Goal: Information Seeking & Learning: Learn about a topic

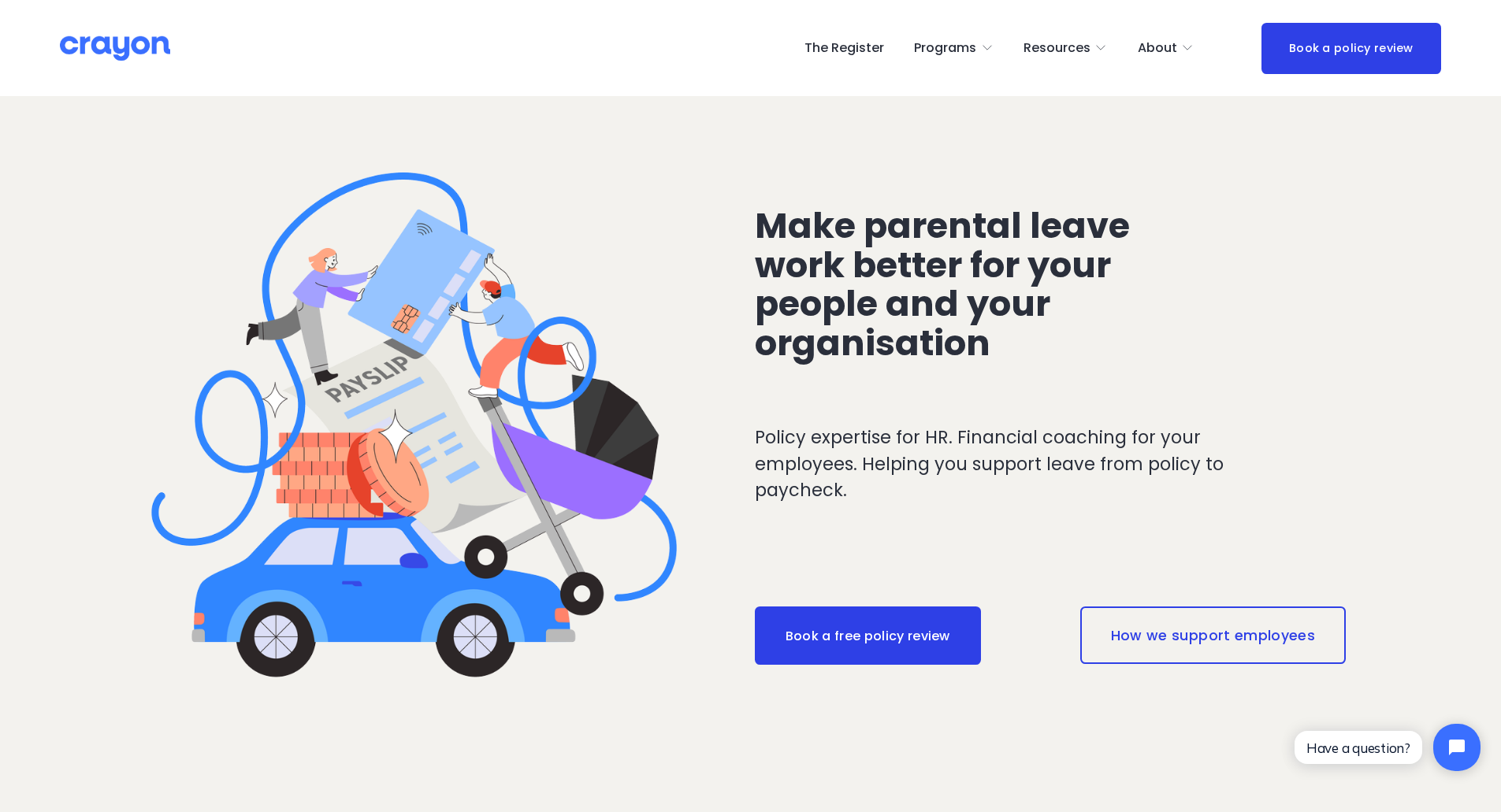
click at [855, 46] on link "The Register" at bounding box center [844, 48] width 80 height 25
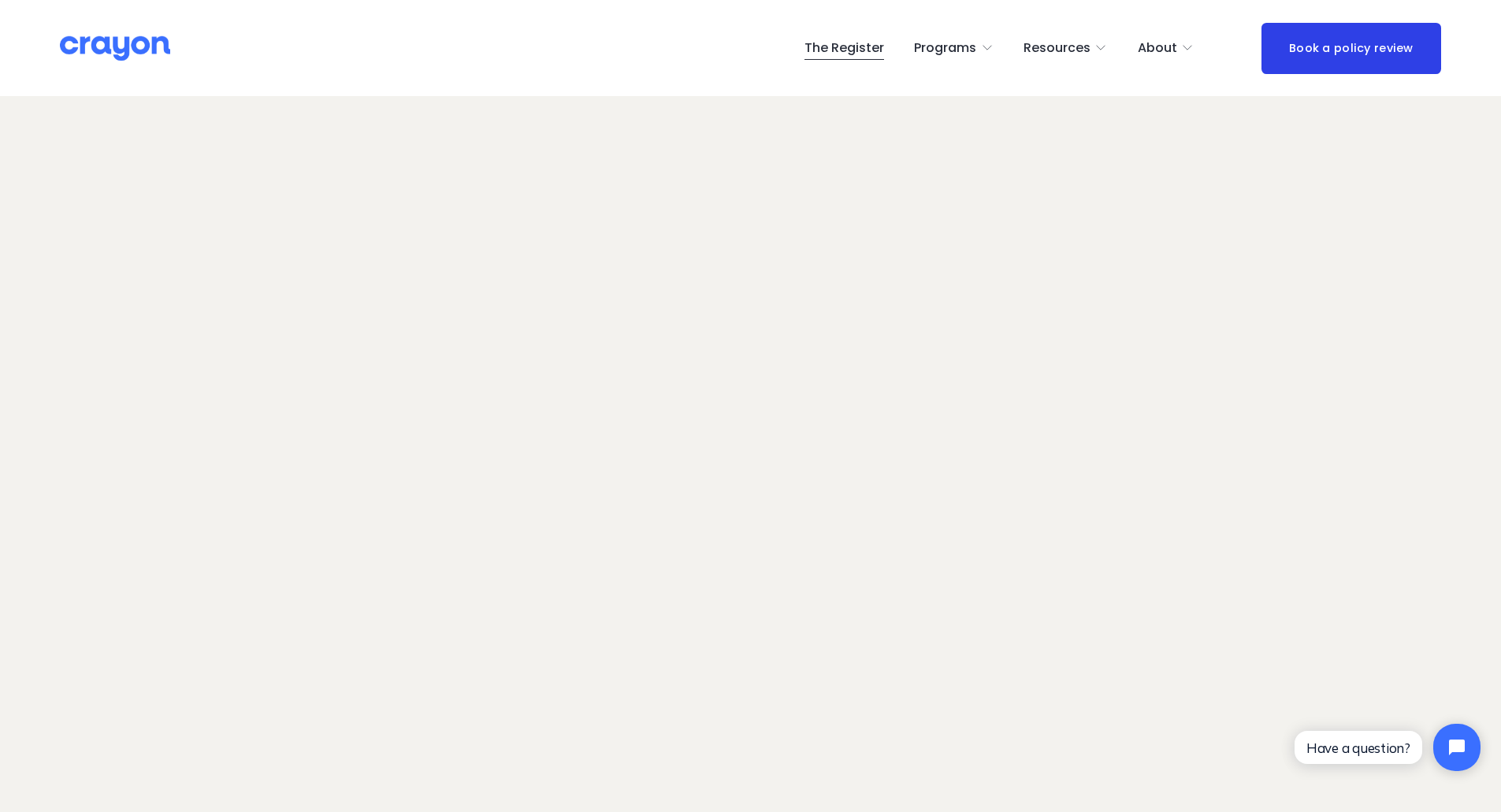
click at [832, 48] on link "The Register" at bounding box center [844, 48] width 80 height 25
click at [98, 30] on div "The Register Programs Pulse: Annual Financial Health Check" at bounding box center [750, 48] width 1381 height 51
click at [859, 51] on link "The Register" at bounding box center [844, 48] width 80 height 25
click at [0, 0] on span "Employer hub" at bounding box center [0, 0] width 0 height 0
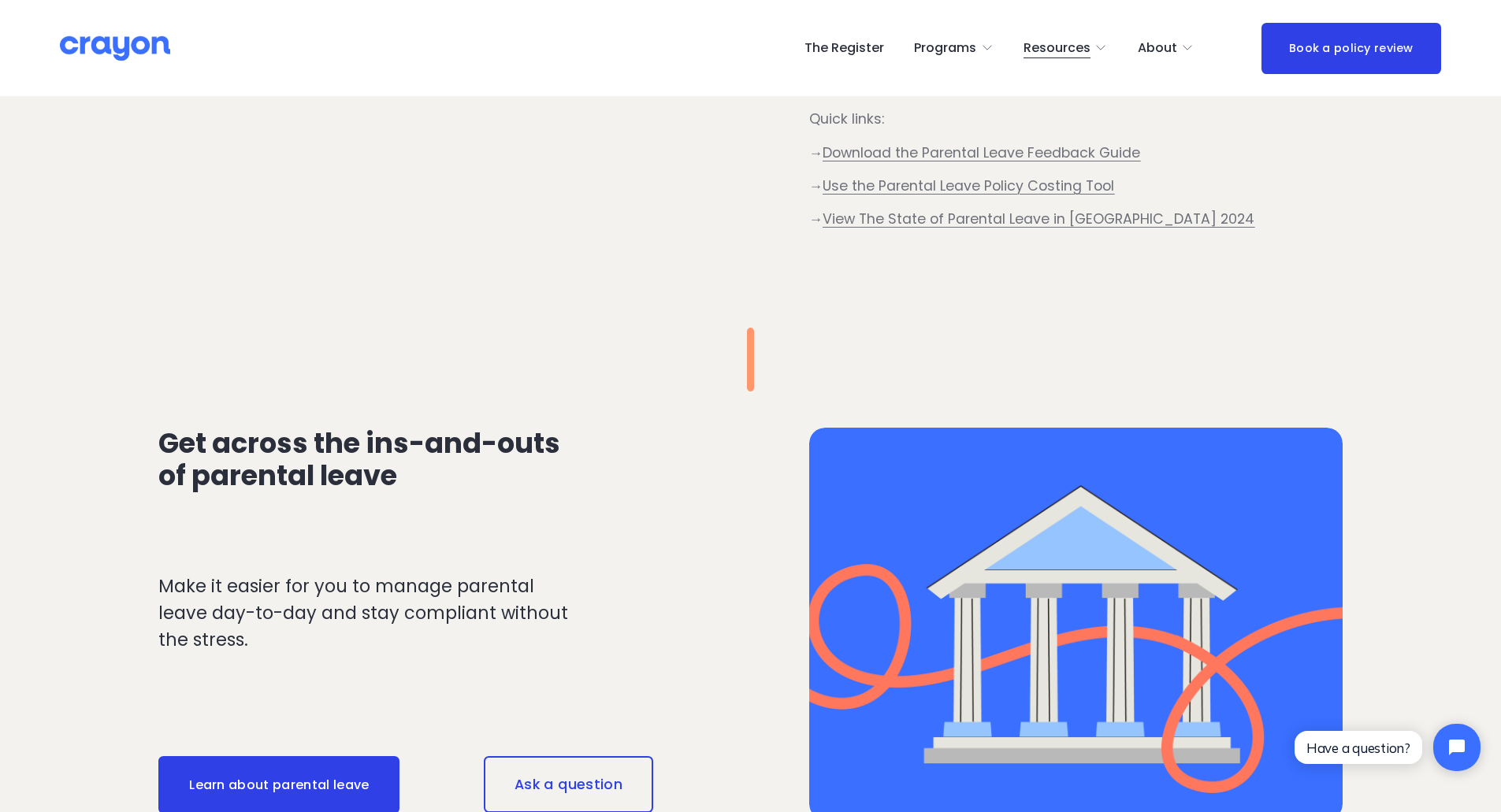
scroll to position [1024, 0]
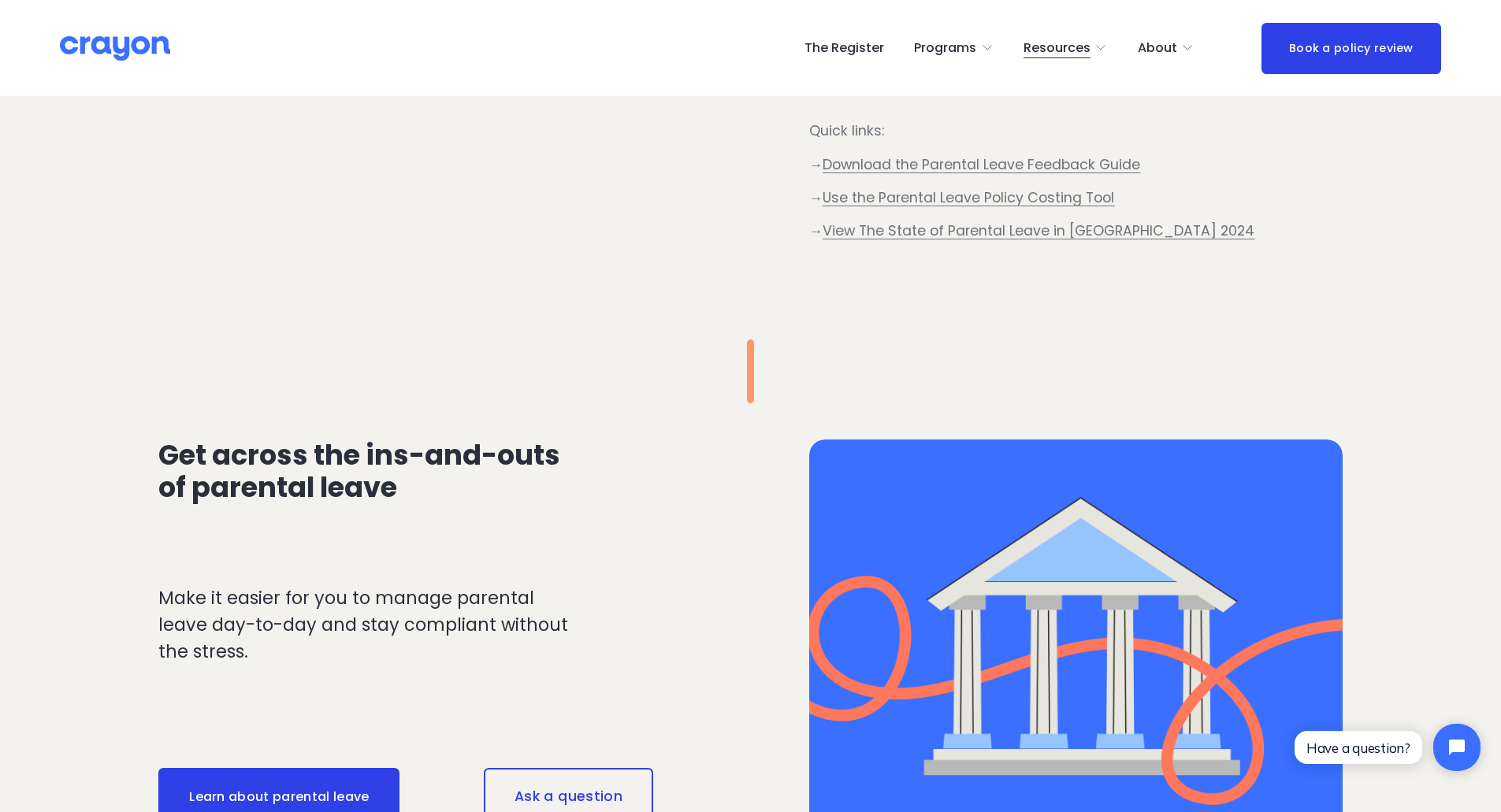
click at [1001, 197] on span "Use the Parental Leave Policy Costing Tool" at bounding box center [968, 197] width 292 height 19
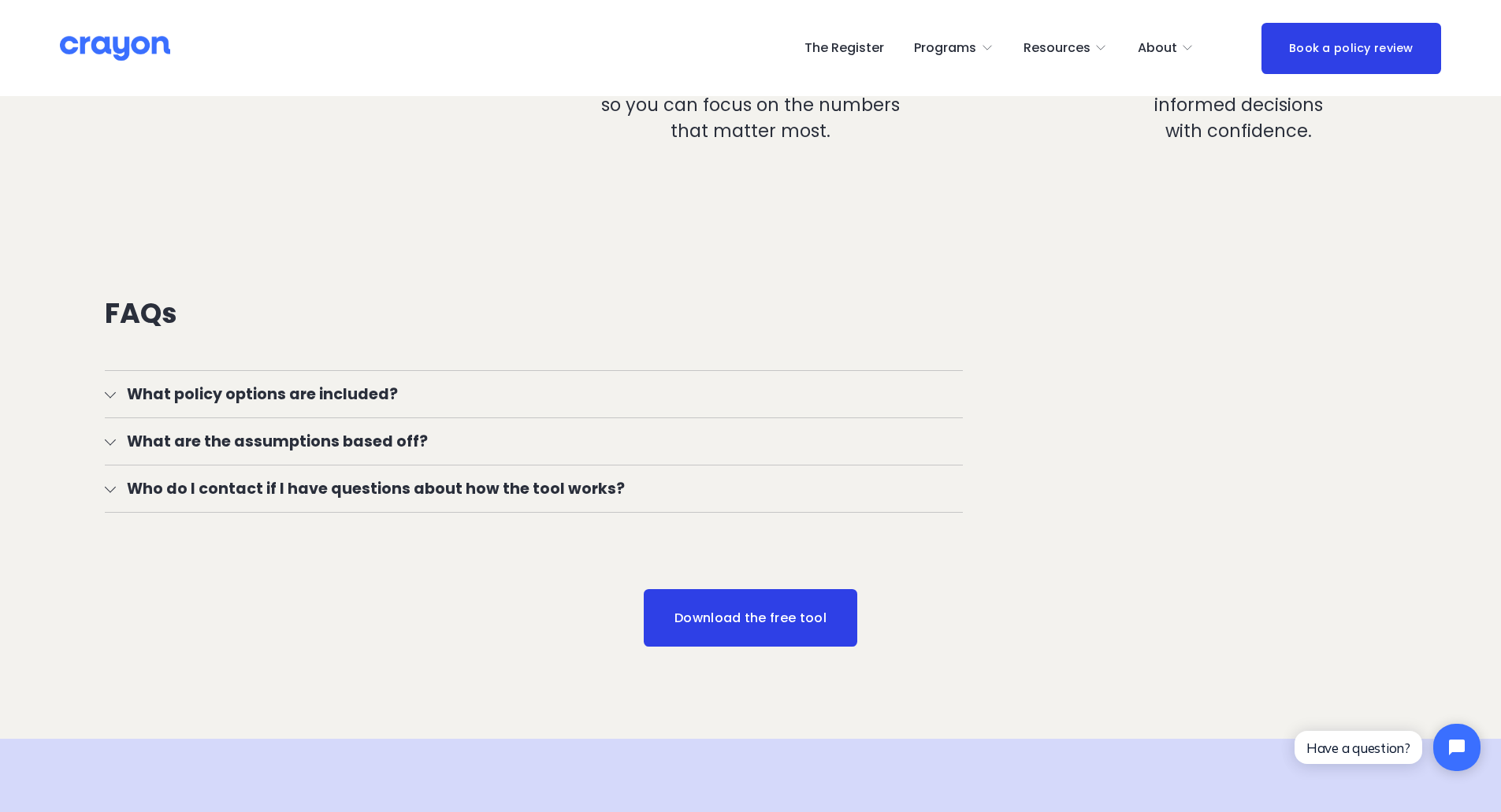
scroll to position [1733, 0]
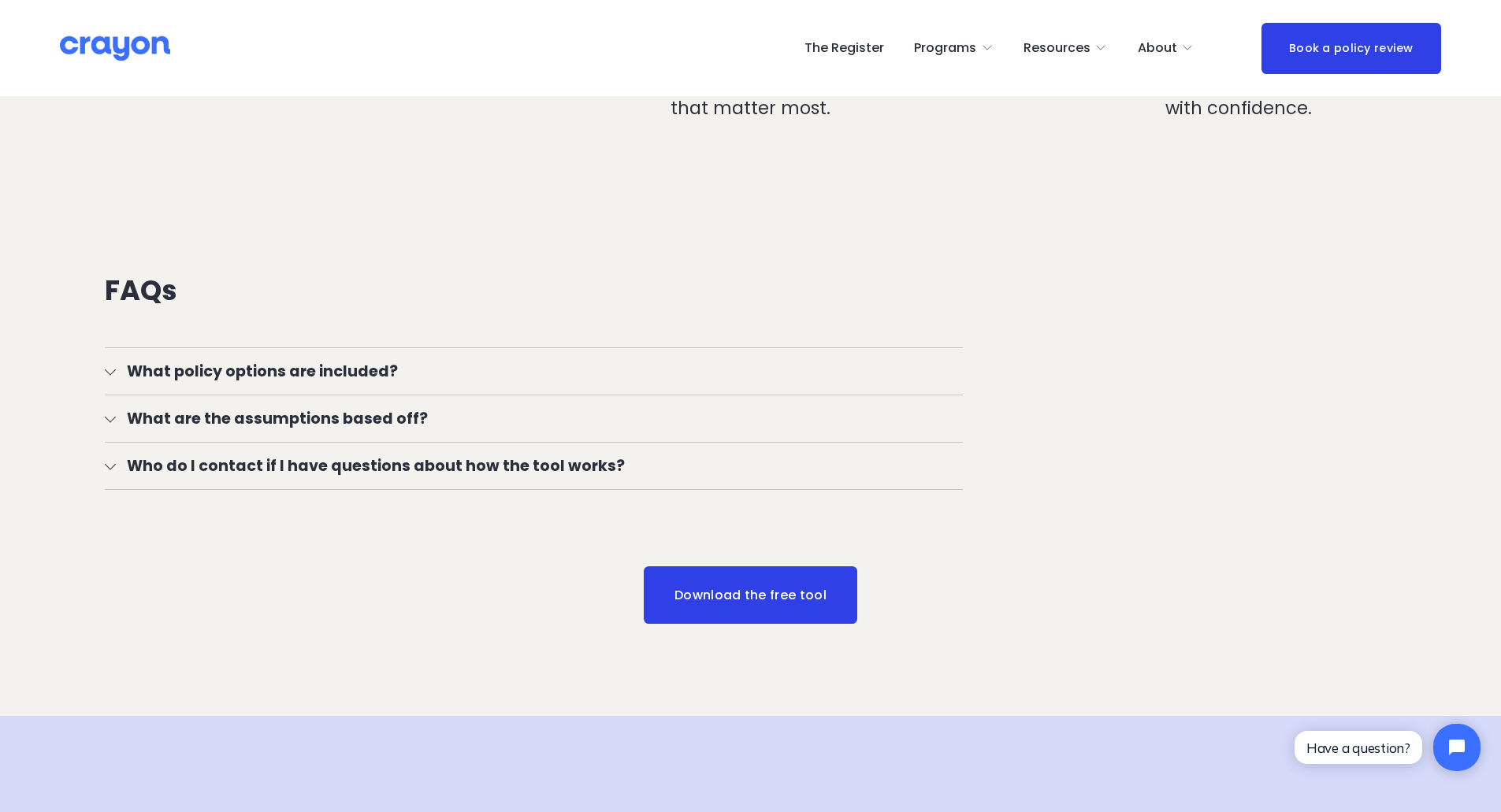
click at [109, 372] on div at bounding box center [110, 369] width 11 height 11
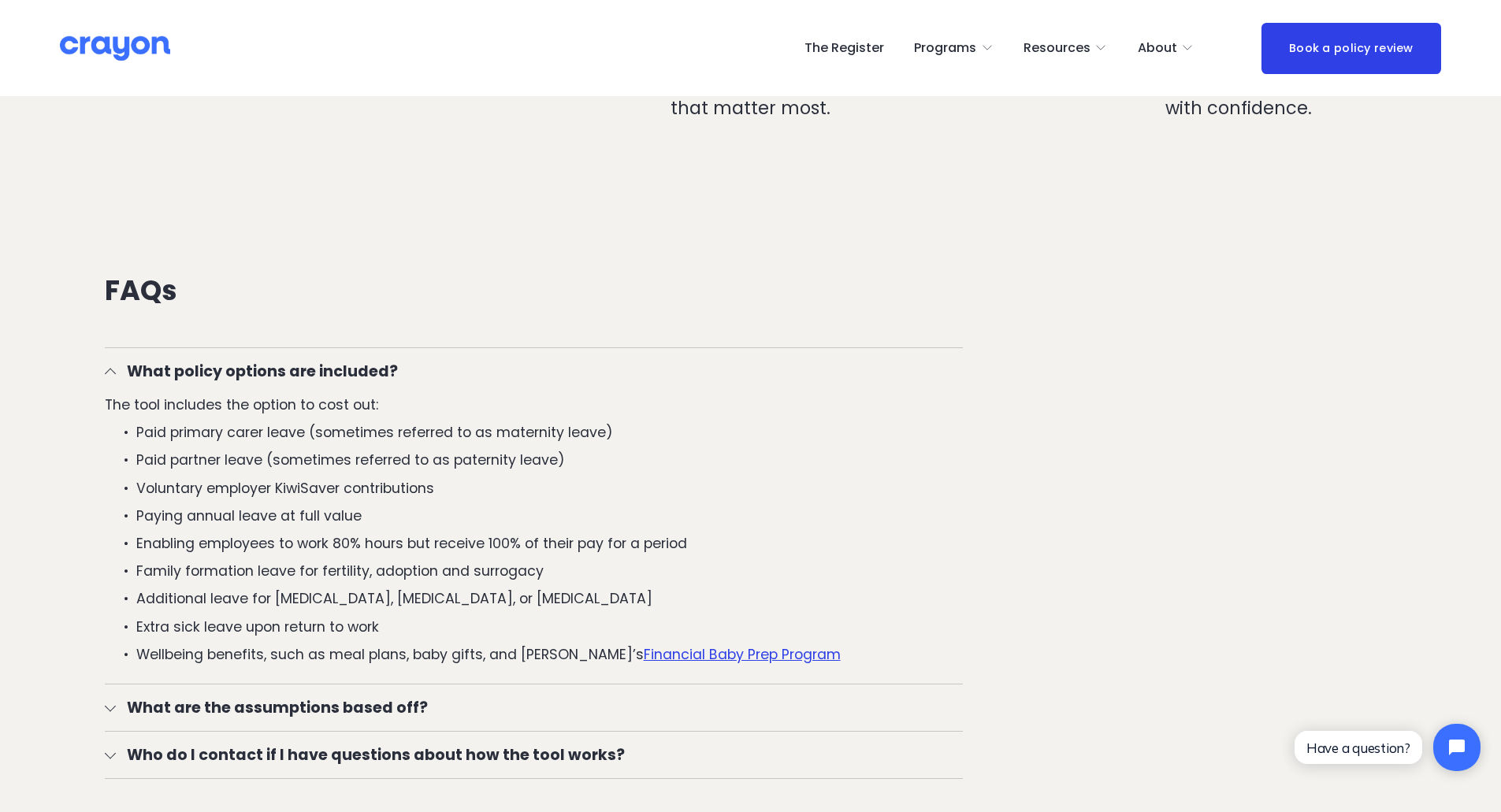
click at [109, 372] on div at bounding box center [110, 373] width 11 height 11
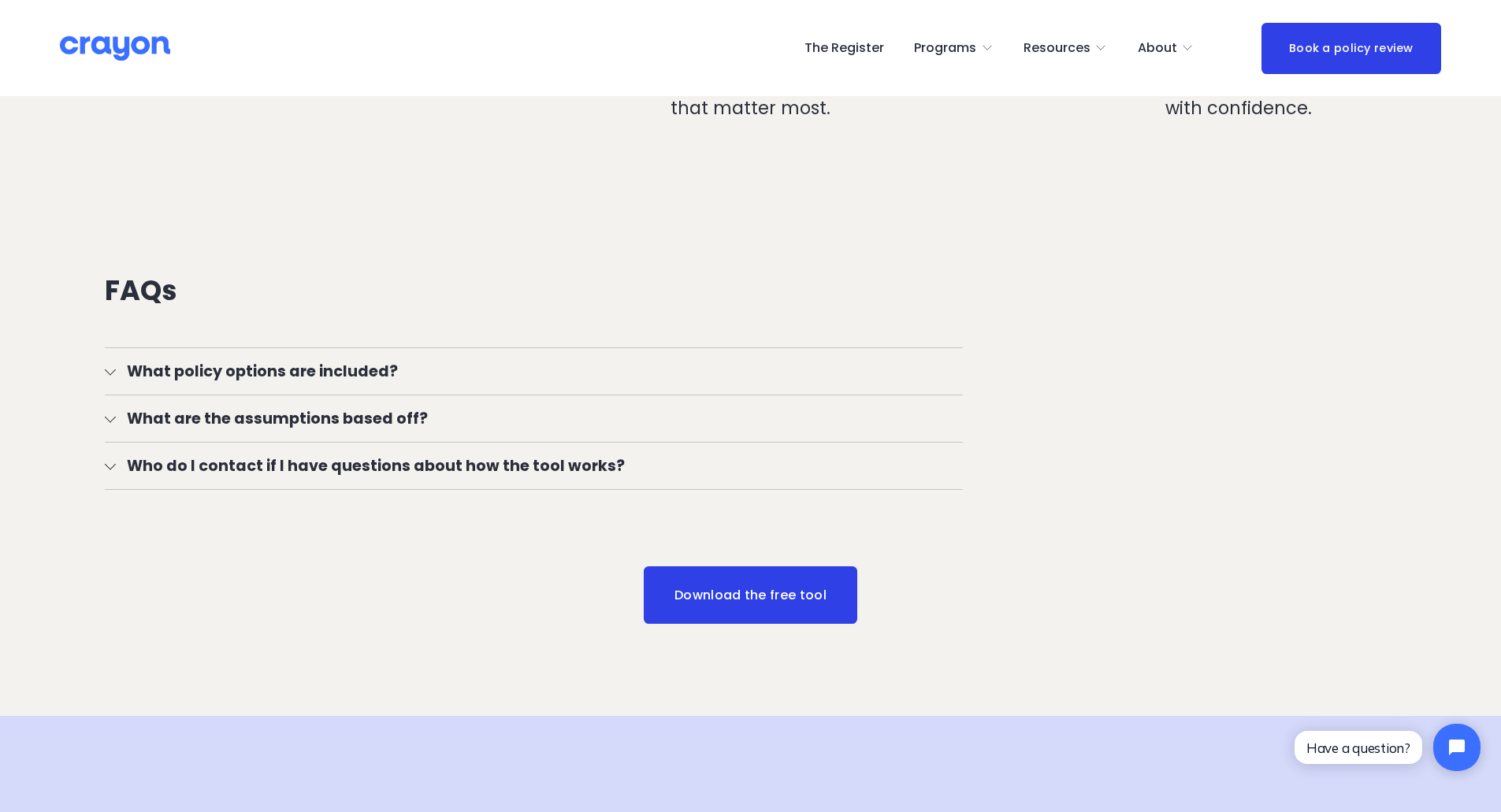
click at [105, 424] on div at bounding box center [110, 419] width 11 height 11
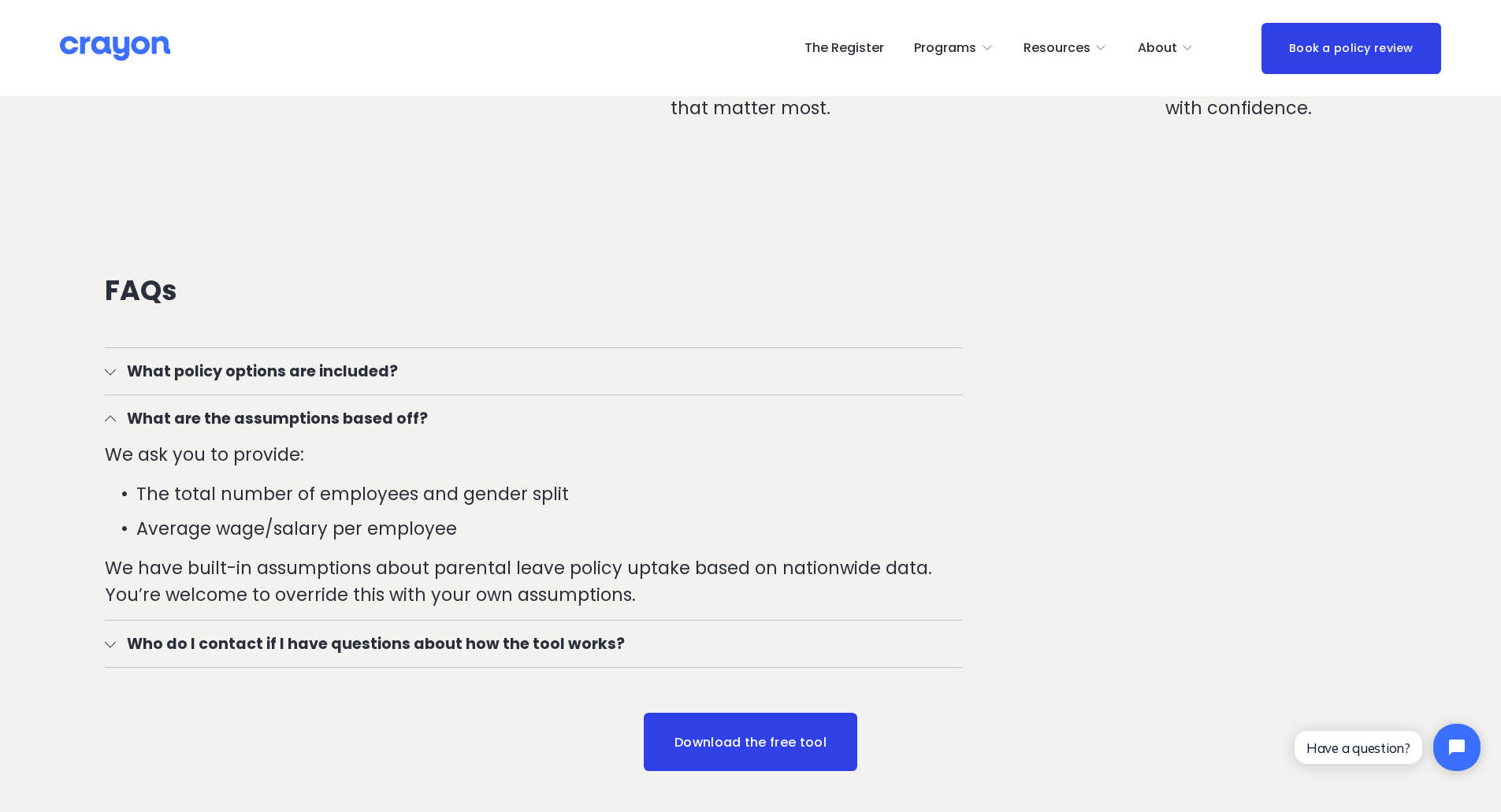
click at [113, 416] on div at bounding box center [110, 419] width 11 height 11
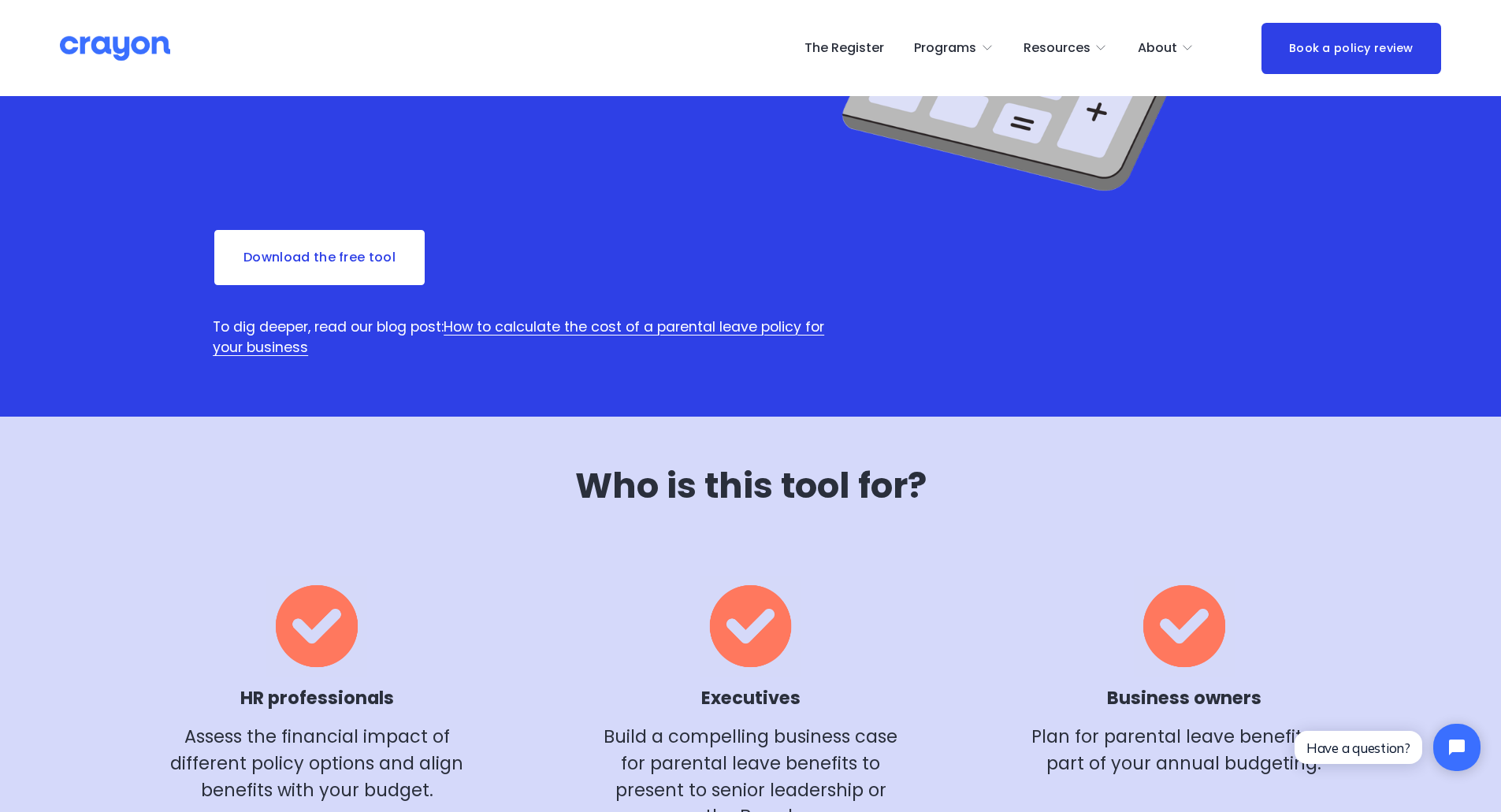
scroll to position [0, 0]
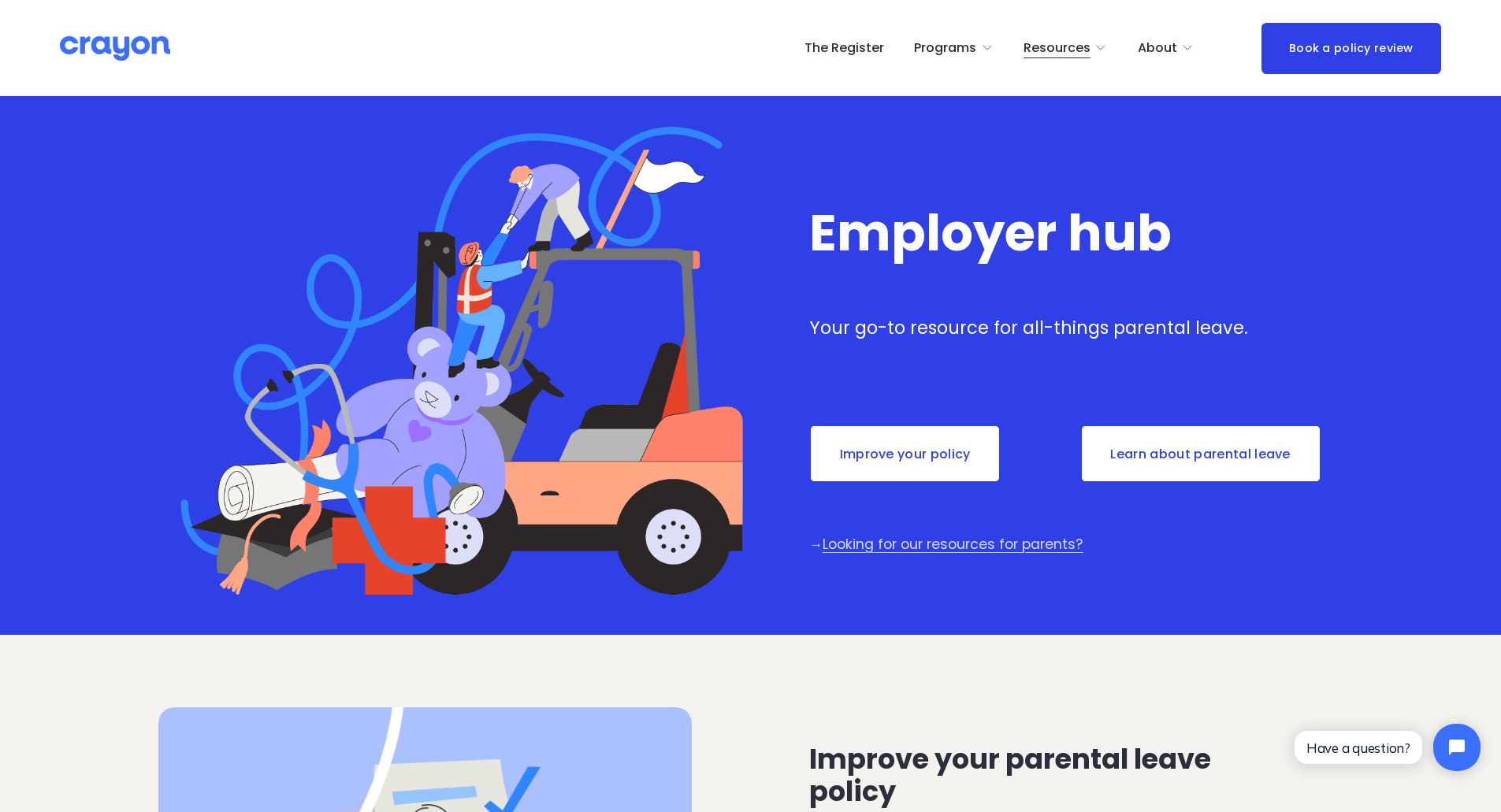
click at [1222, 454] on link "Learn about parental leave" at bounding box center [1201, 453] width 241 height 58
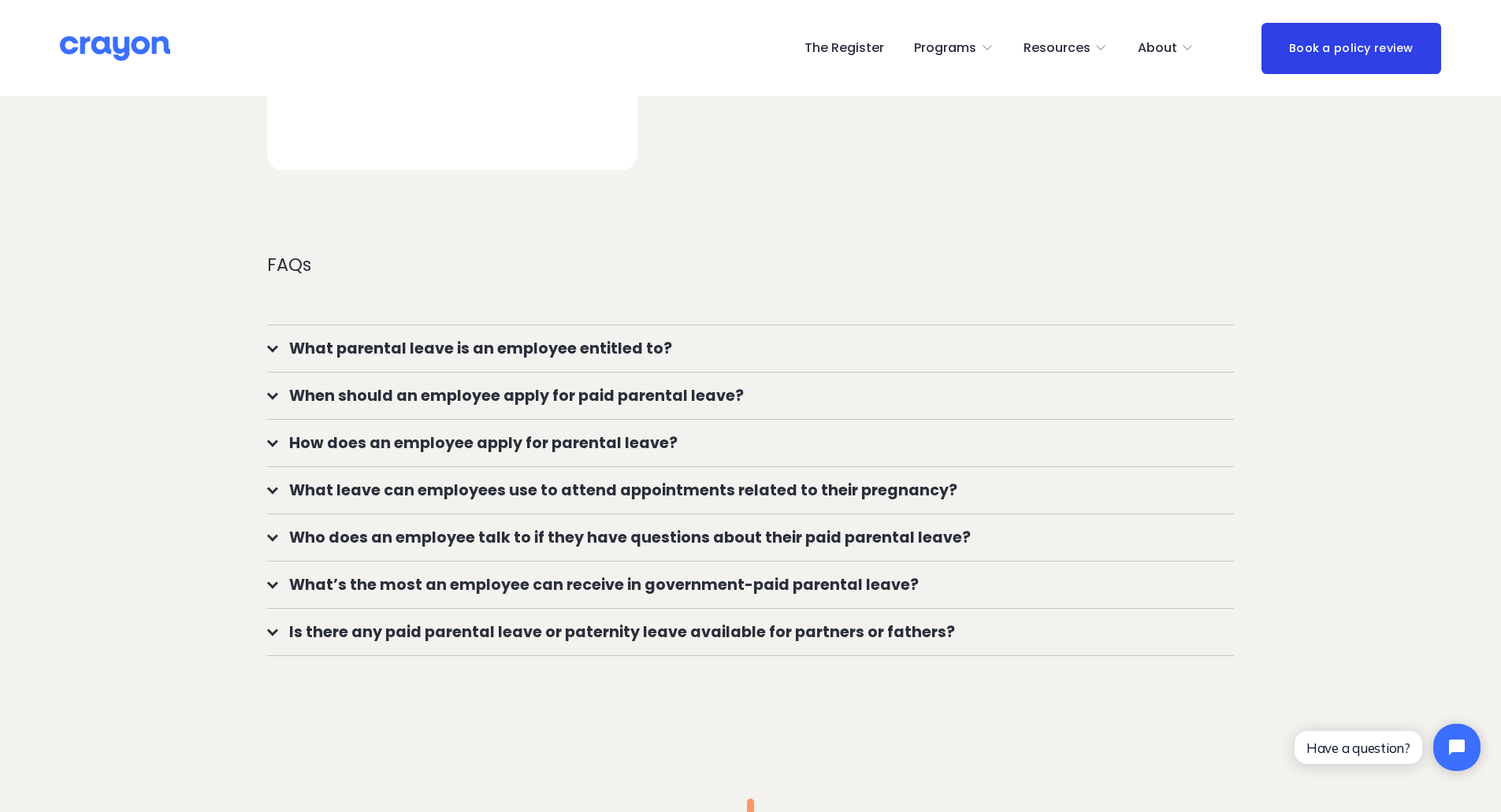
scroll to position [1339, 0]
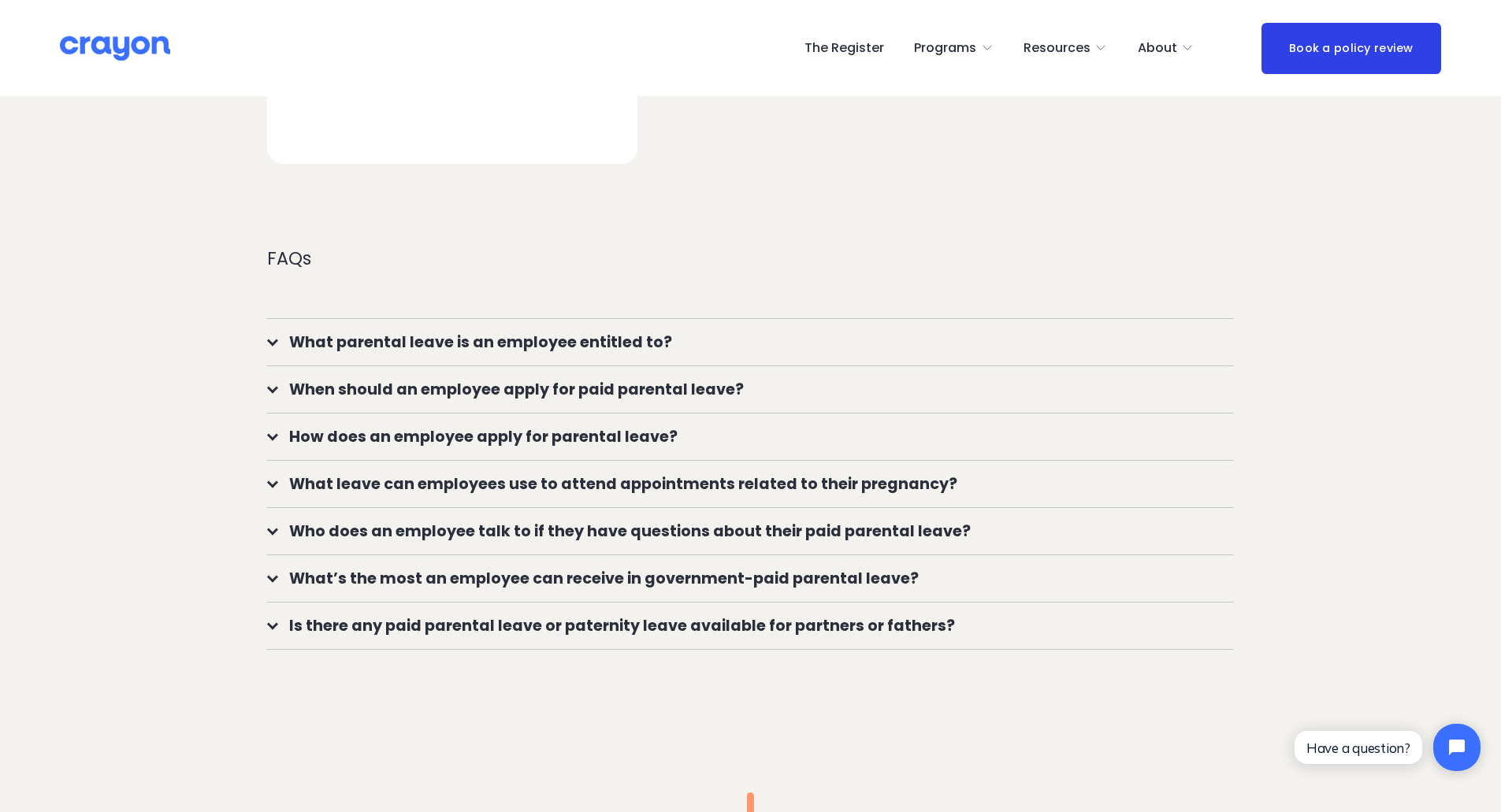
click at [275, 575] on div at bounding box center [272, 577] width 11 height 11
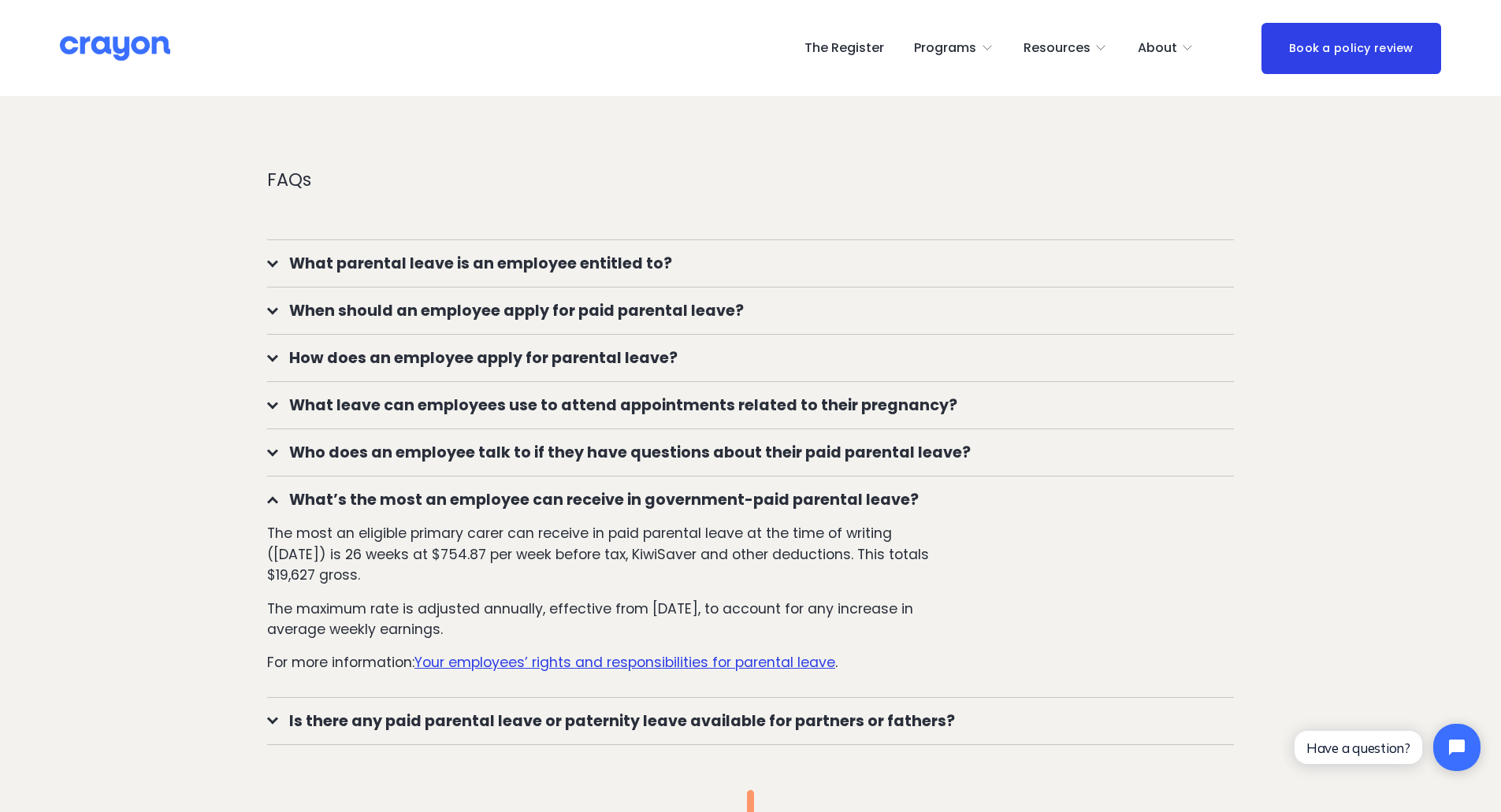
scroll to position [1497, 0]
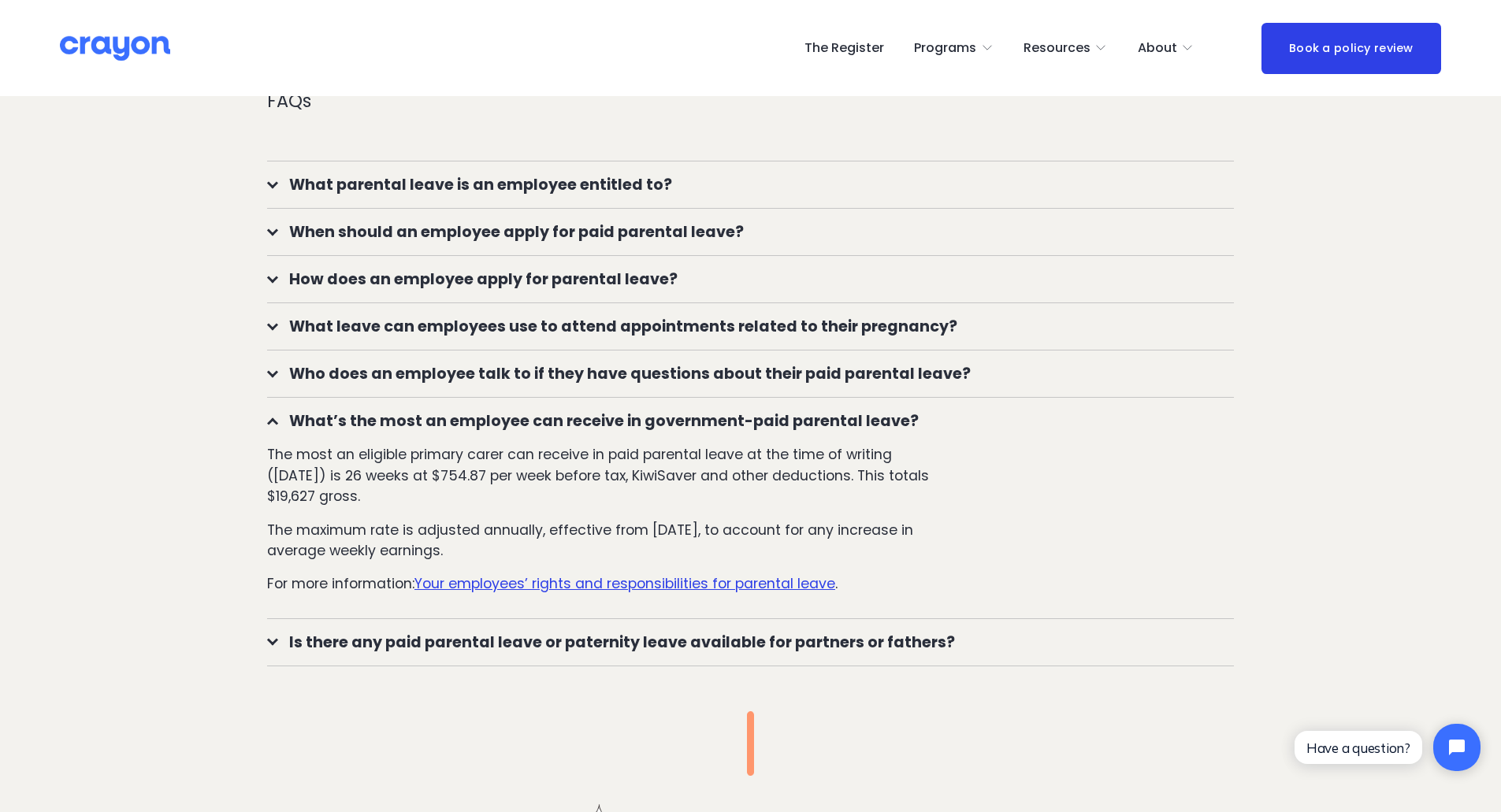
click at [271, 638] on div at bounding box center [272, 640] width 11 height 11
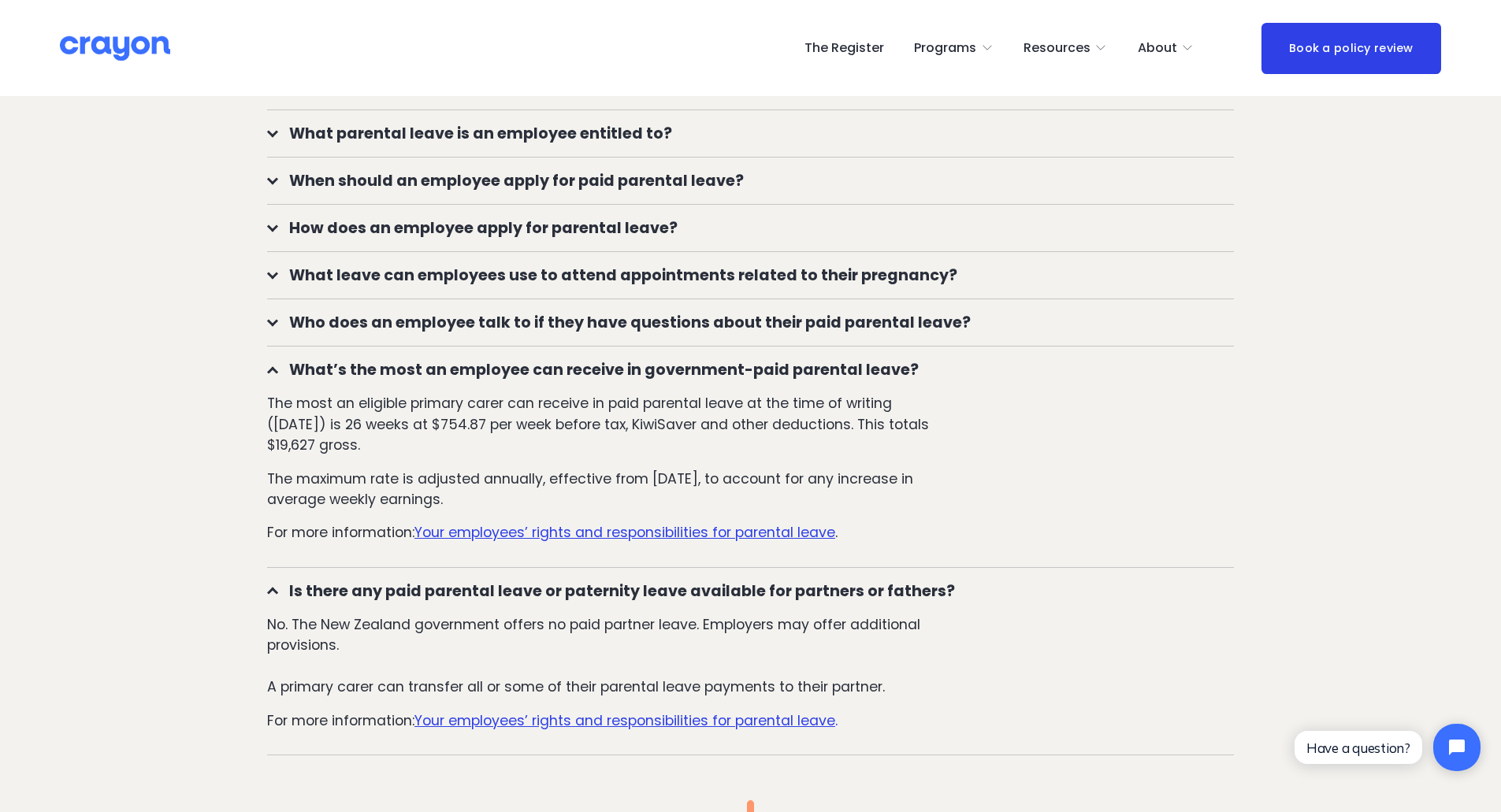
scroll to position [1576, 0]
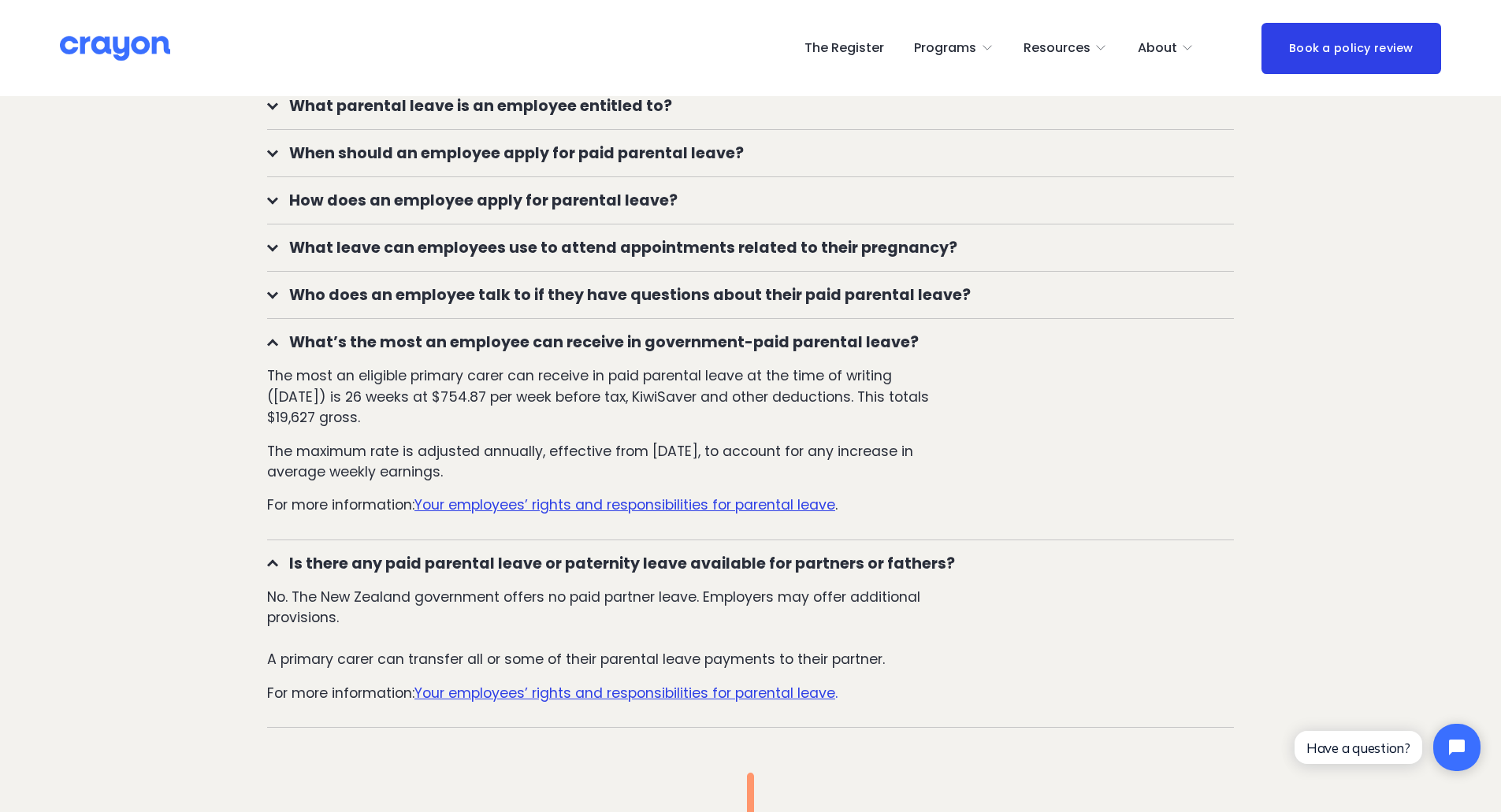
click at [274, 560] on div at bounding box center [272, 565] width 11 height 11
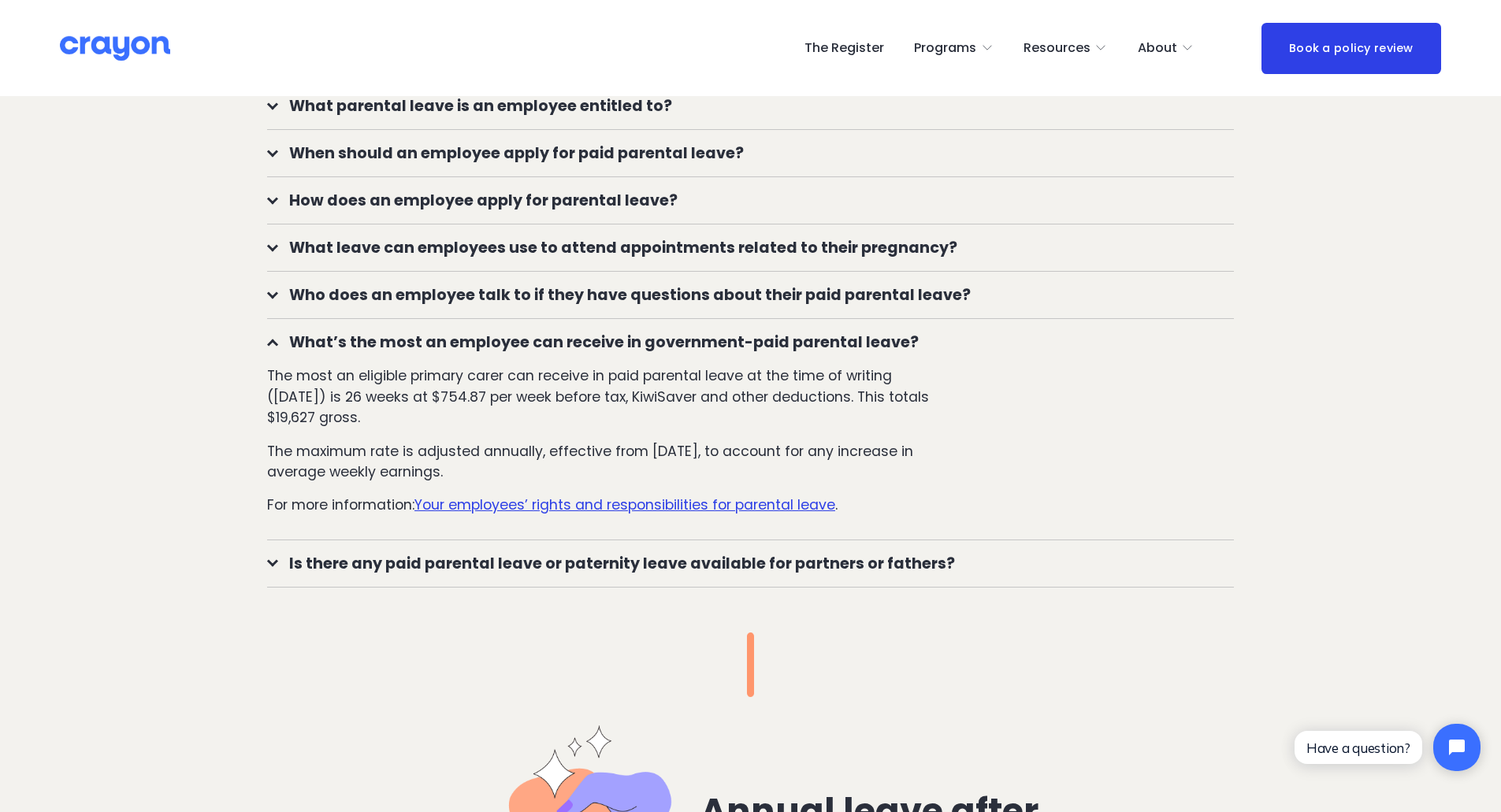
click at [274, 560] on div at bounding box center [272, 561] width 11 height 11
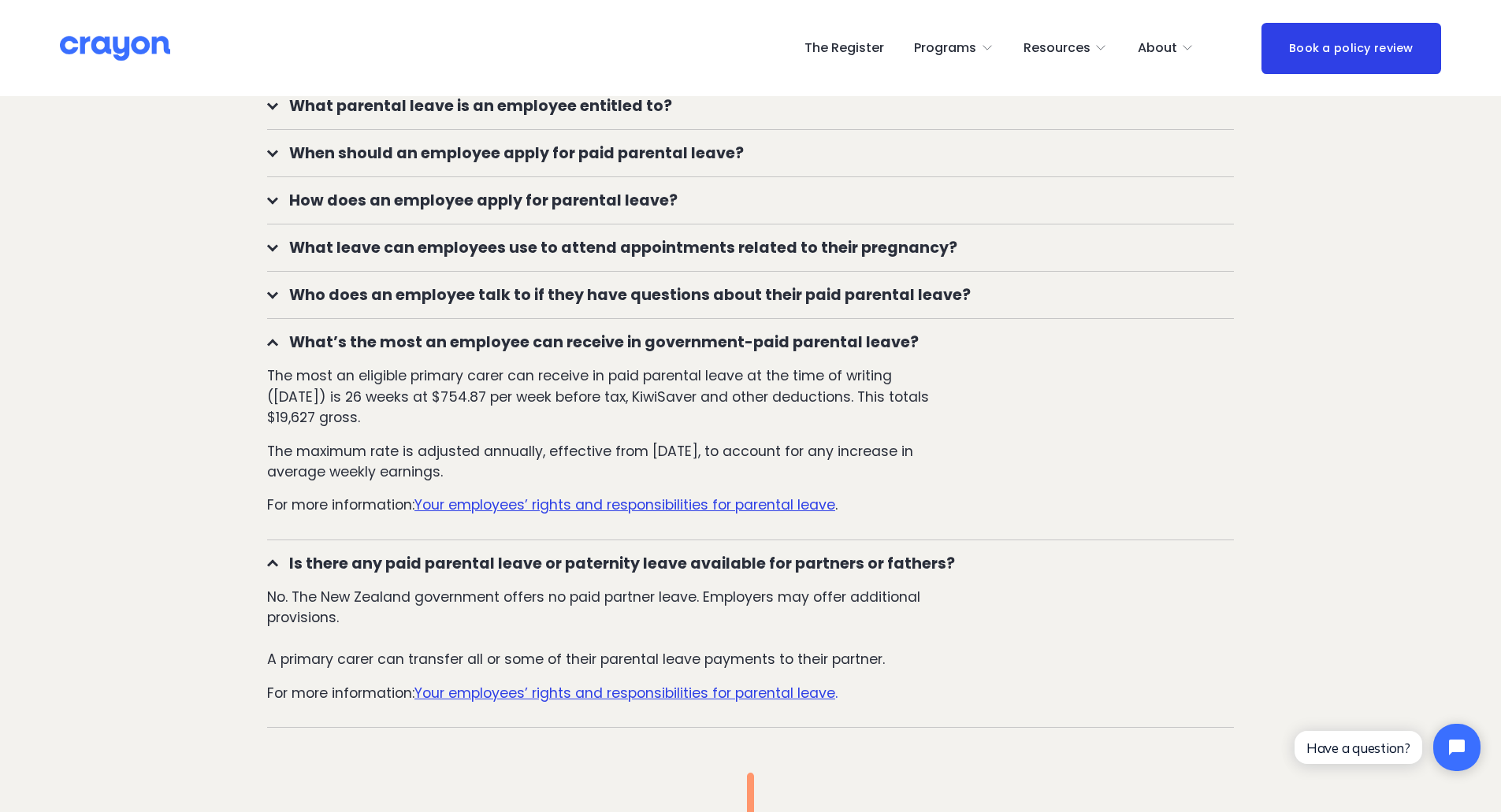
click at [274, 560] on div at bounding box center [272, 565] width 11 height 11
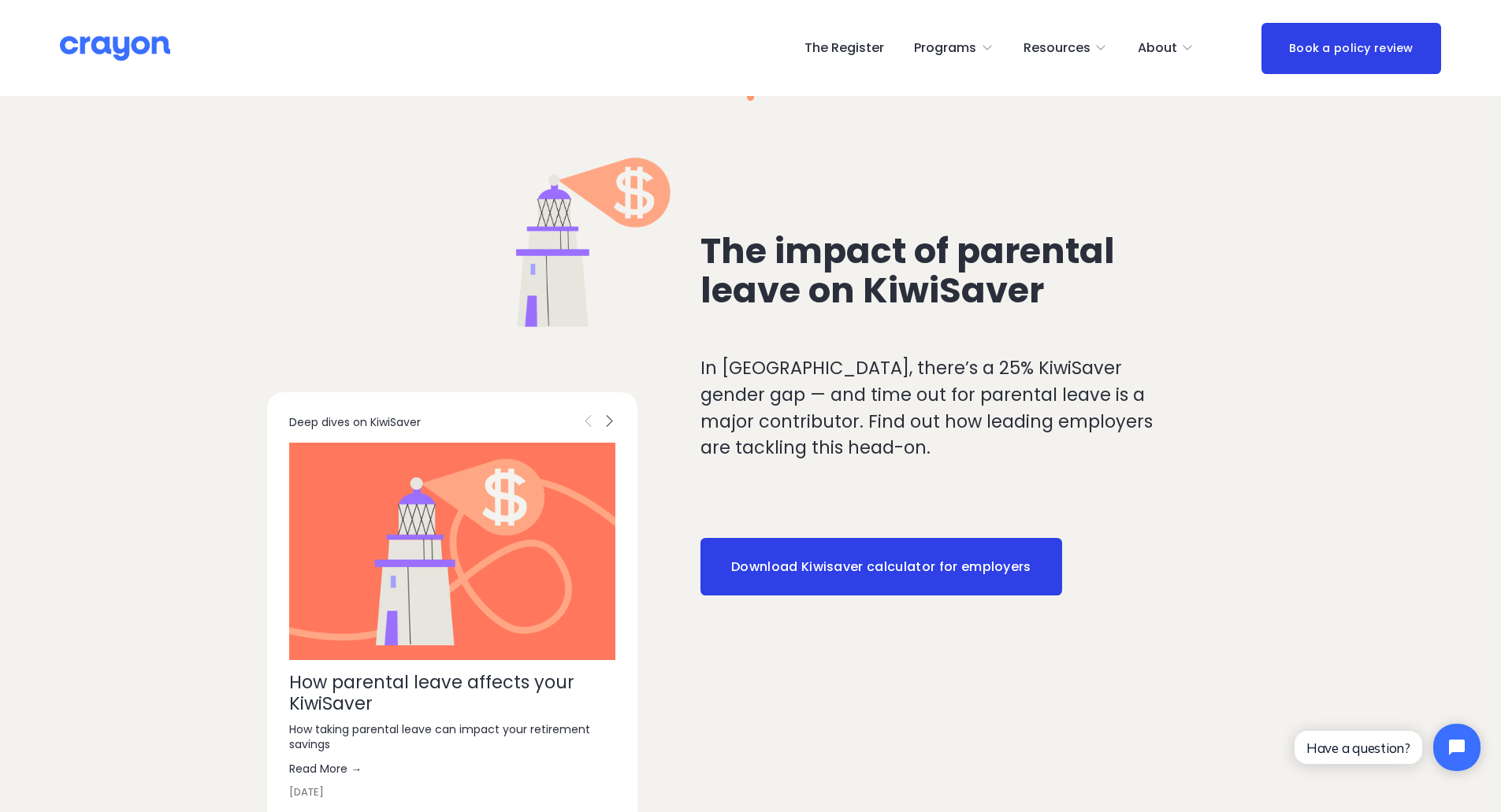
scroll to position [3624, 0]
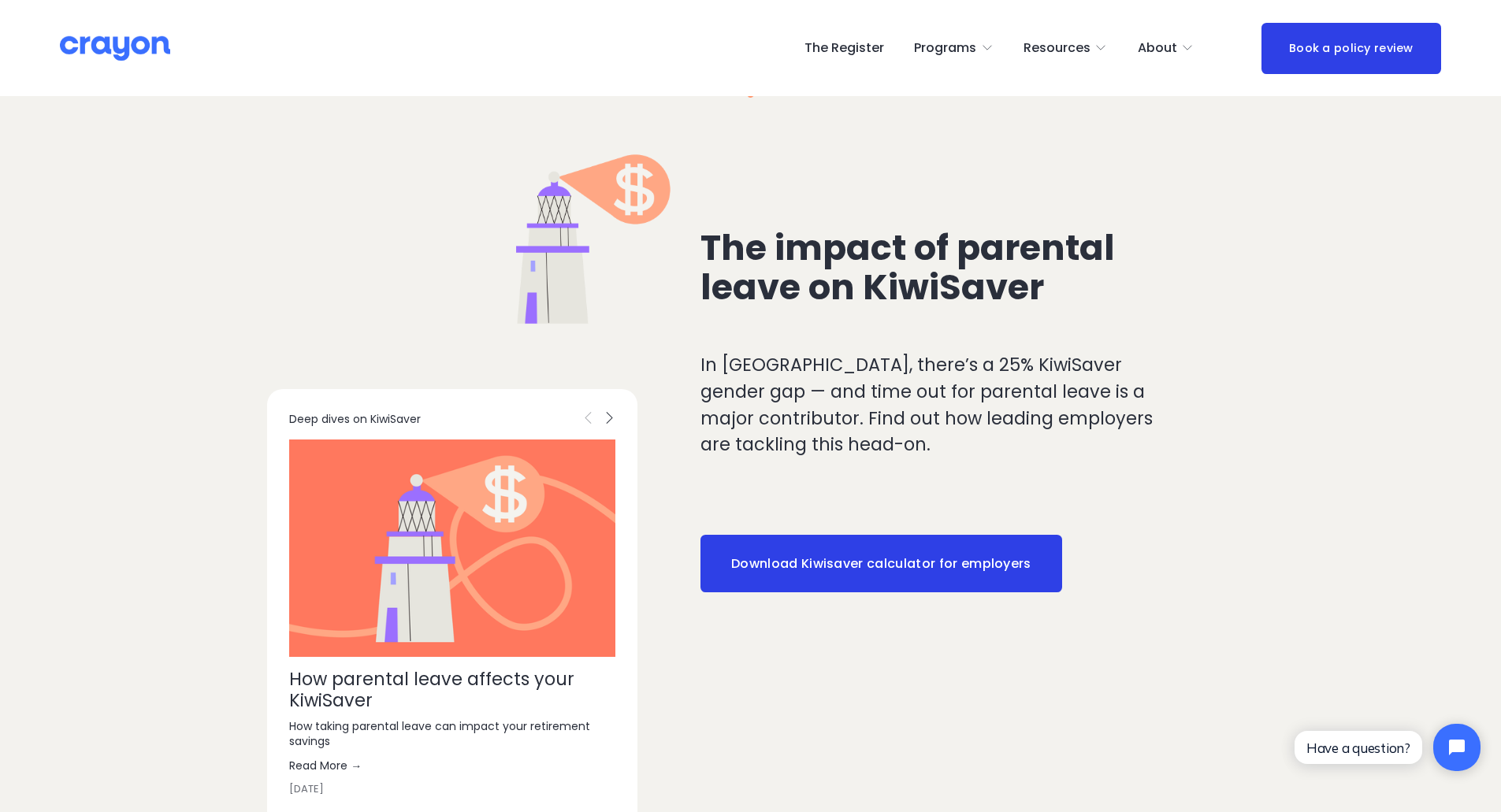
click at [1168, 719] on div "The impact of parental leave on KiwiSaver In New Zealand, there’s a 25% KiwiSav…" at bounding box center [750, 694] width 1501 height 1194
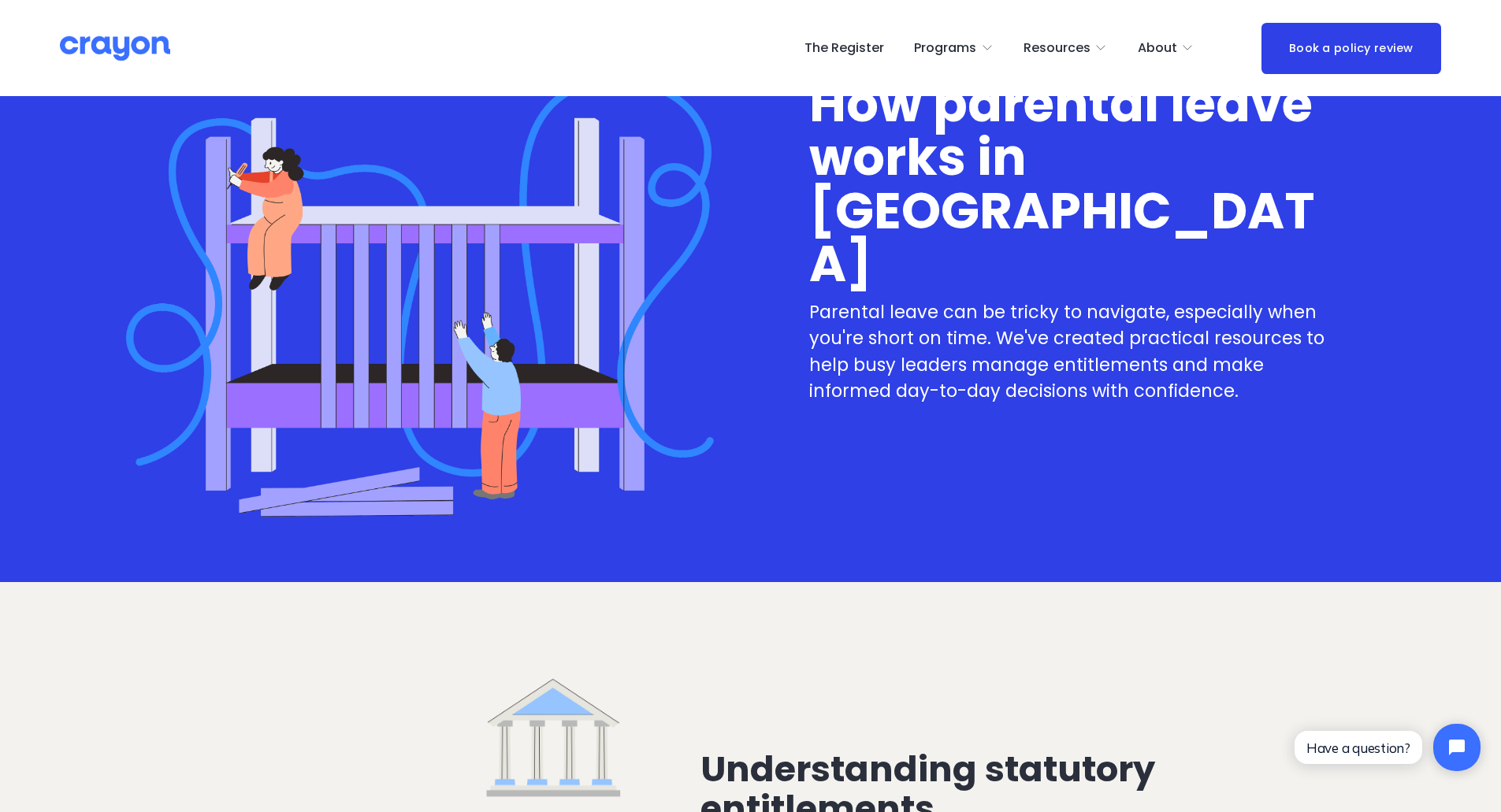
scroll to position [0, 0]
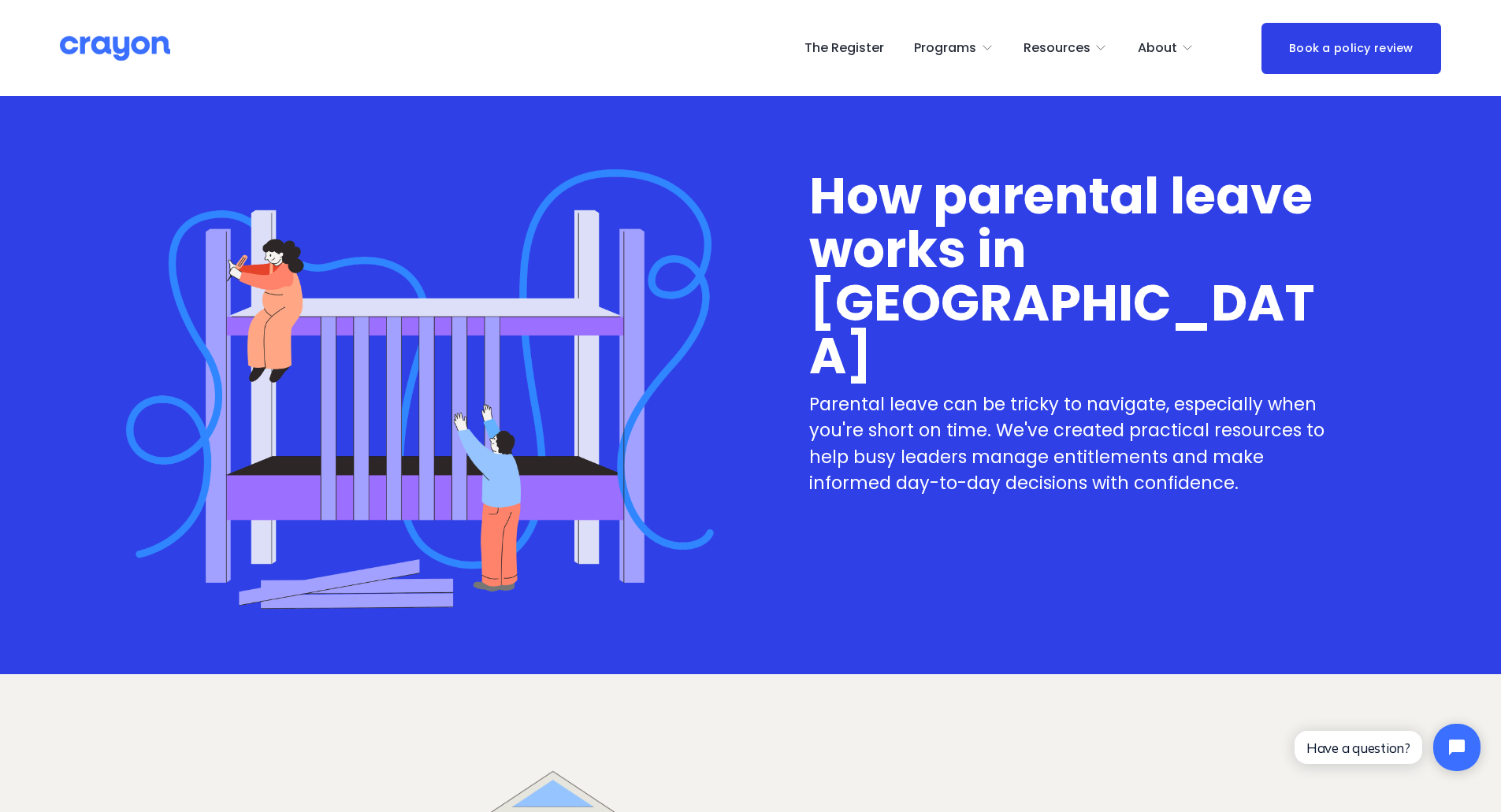
click at [854, 50] on link "The Register" at bounding box center [844, 48] width 80 height 25
